Goal: Task Accomplishment & Management: Manage account settings

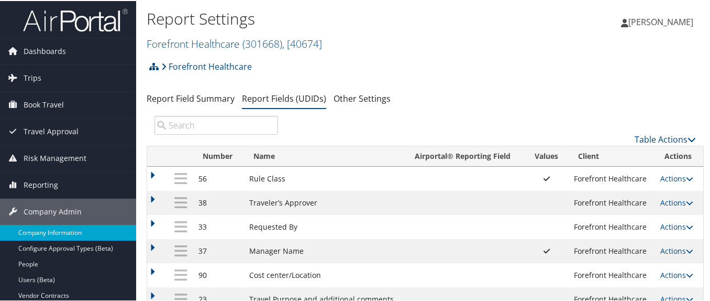
click at [64, 230] on link "Company Information" at bounding box center [68, 232] width 136 height 16
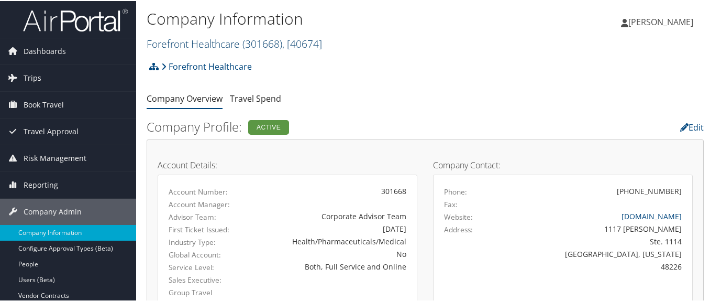
click at [207, 45] on link "Forefront Healthcare ( 301668 ) , [ 40674 ]" at bounding box center [234, 43] width 175 height 14
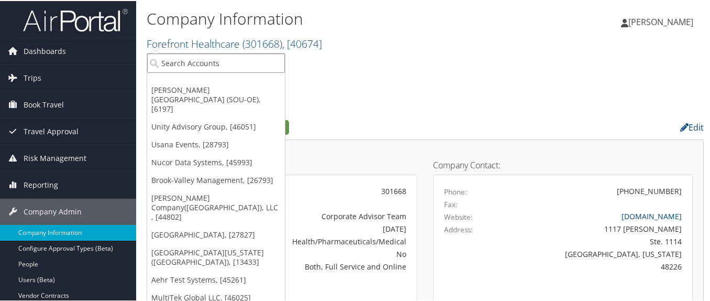
click at [197, 64] on input "search" at bounding box center [216, 61] width 138 height 19
type input "amg"
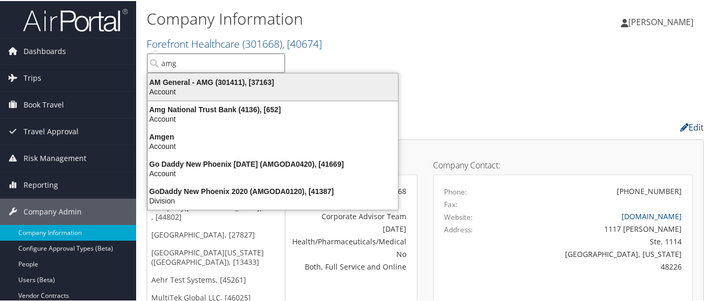
click at [193, 84] on div "AM General - AMG (301411), [37163]" at bounding box center [272, 80] width 263 height 9
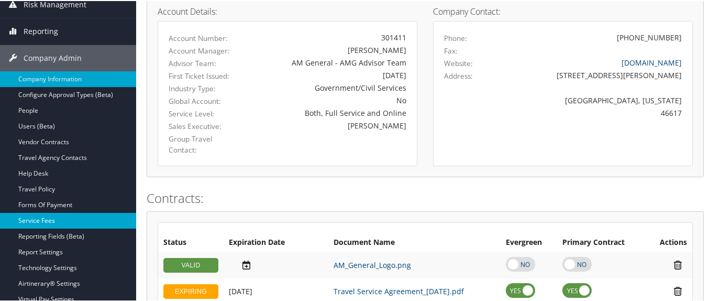
scroll to position [157, 0]
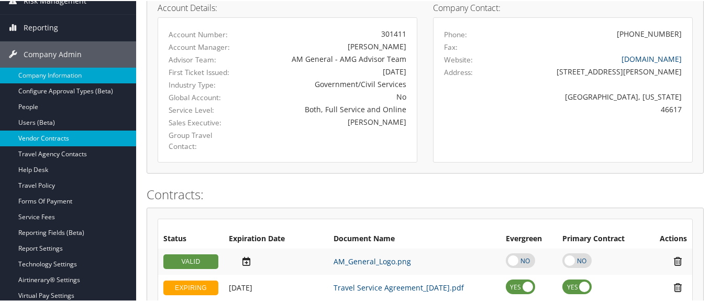
click at [81, 139] on link "Vendor Contracts" at bounding box center [68, 137] width 136 height 16
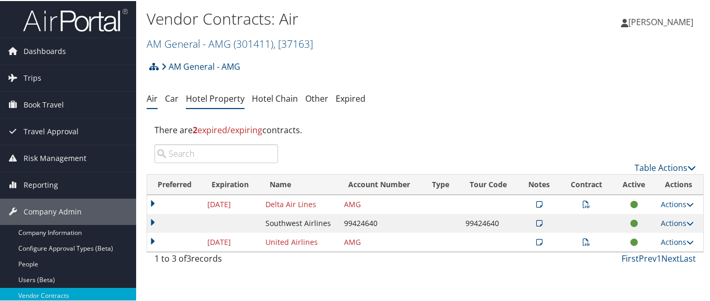
click at [213, 97] on link "Hotel Property" at bounding box center [215, 98] width 59 height 12
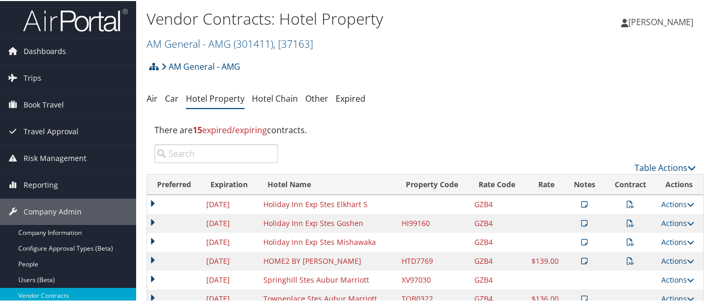
click at [217, 151] on input "search" at bounding box center [217, 152] width 124 height 19
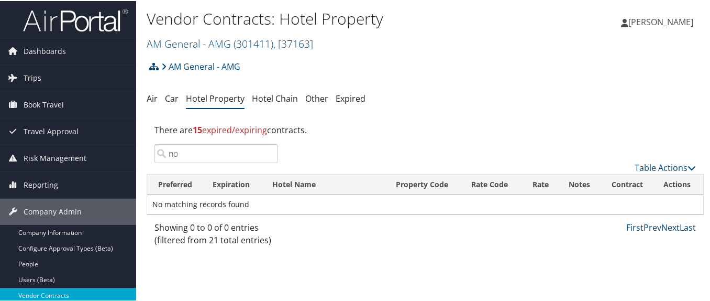
type input "n"
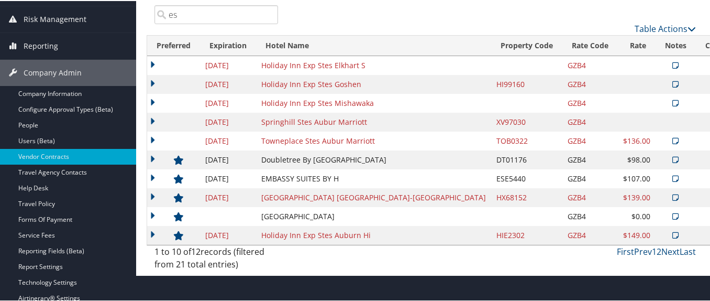
scroll to position [157, 0]
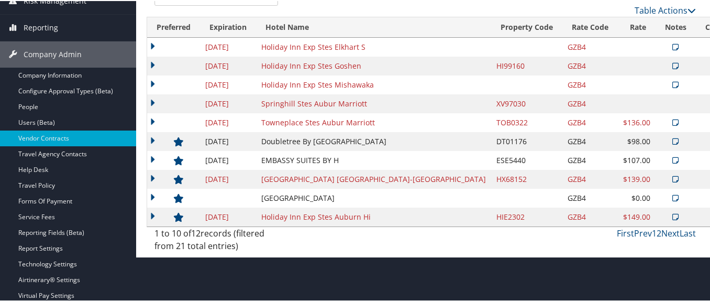
type input "es"
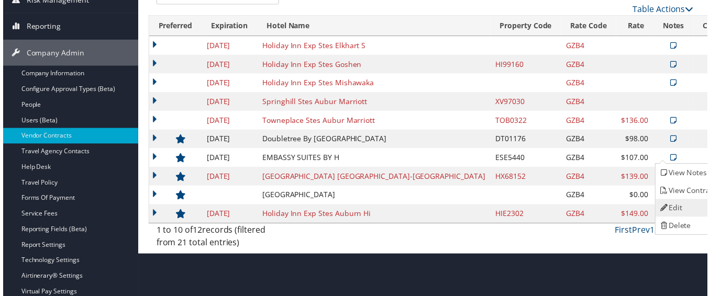
click at [684, 209] on link "Edit" at bounding box center [691, 210] width 66 height 18
select select "NLRA"
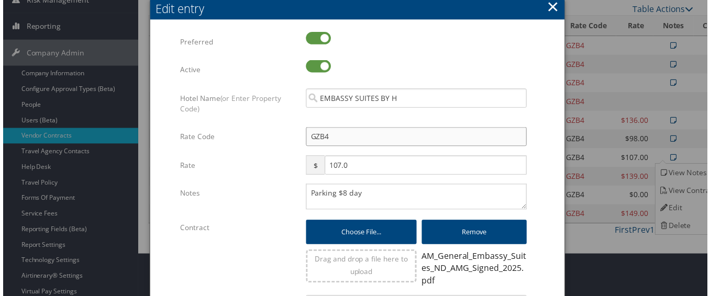
drag, startPoint x: 333, startPoint y: 139, endPoint x: 303, endPoint y: 140, distance: 29.4
click at [305, 140] on input "GZB4" at bounding box center [416, 137] width 223 height 19
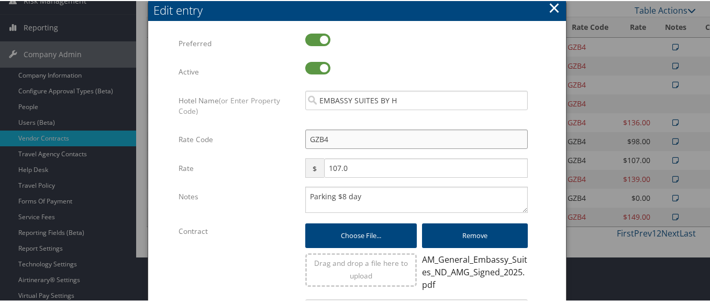
type input "A"
checkbox input "true"
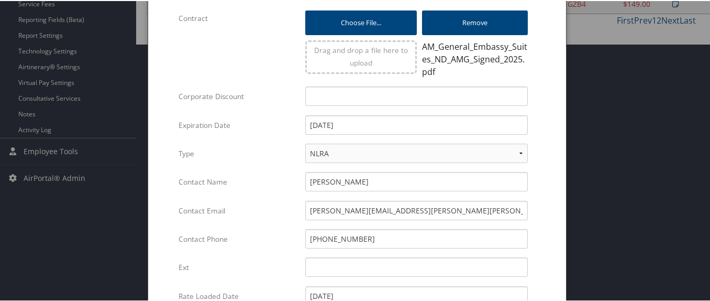
scroll to position [503, 0]
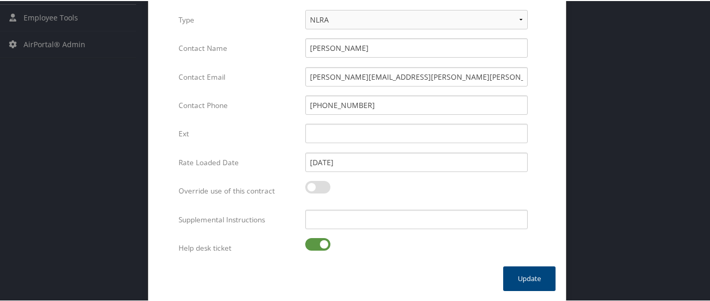
type input "AMGEN"
click at [317, 244] on label at bounding box center [317, 243] width 25 height 13
click at [317, 244] on input "checkbox" at bounding box center [314, 244] width 7 height 7
checkbox input "false"
click at [533, 278] on button "Update" at bounding box center [529, 277] width 52 height 25
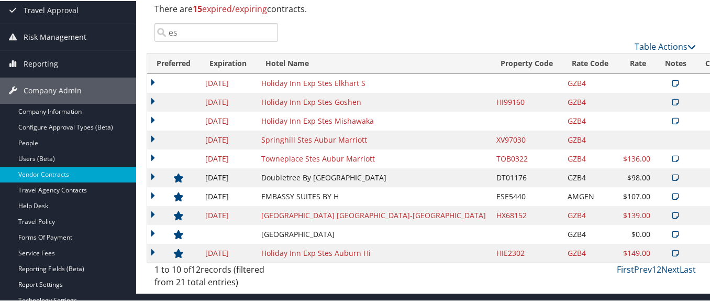
scroll to position [103, 0]
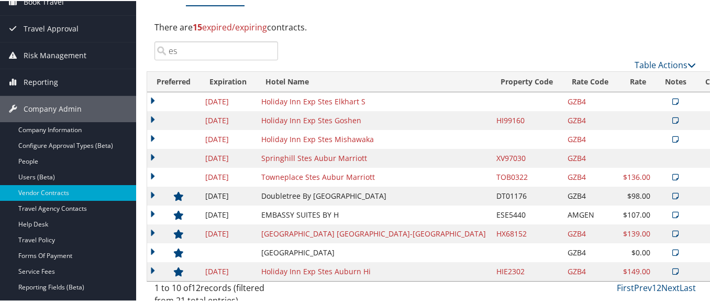
click at [225, 48] on input "es" at bounding box center [217, 49] width 124 height 19
type input "e"
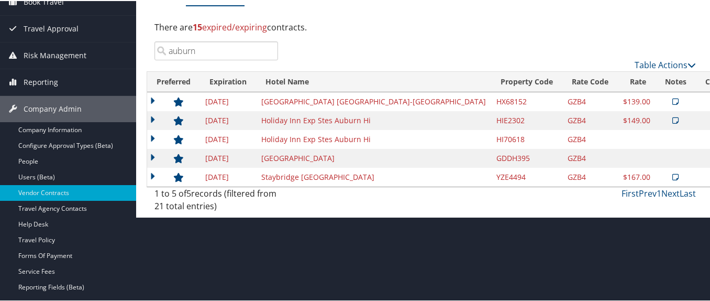
type input "auburn"
click at [710, 159] on icon at bounding box center [721, 156] width 7 height 7
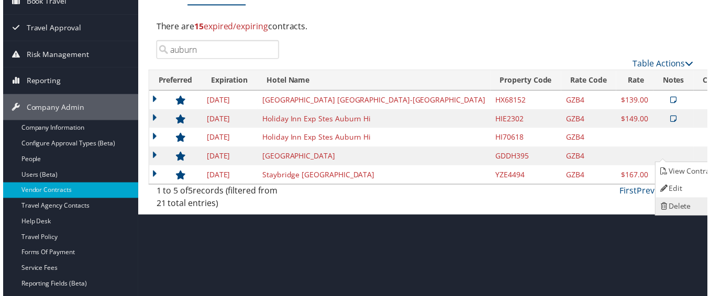
click at [681, 206] on link "Delete" at bounding box center [691, 208] width 66 height 18
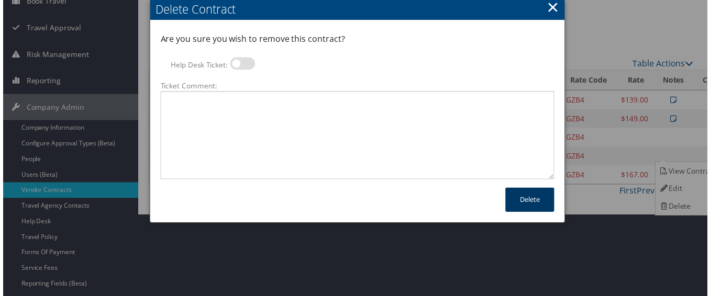
click at [524, 198] on button "Delete" at bounding box center [530, 201] width 49 height 25
